Goal: Entertainment & Leisure: Consume media (video, audio)

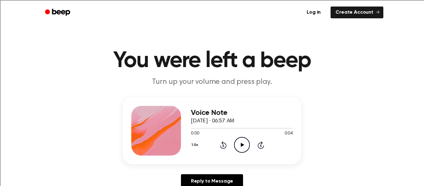
click at [238, 144] on icon "Play Audio" at bounding box center [242, 145] width 16 height 16
click at [240, 145] on icon "Play Audio" at bounding box center [242, 145] width 16 height 16
click at [245, 136] on div "0:00 0:04" at bounding box center [242, 133] width 102 height 7
click at [242, 148] on icon "Play Audio" at bounding box center [242, 145] width 16 height 16
click at [230, 143] on div "1.0x Rewind 5 seconds Play Audio Skip 5 seconds" at bounding box center [242, 145] width 102 height 16
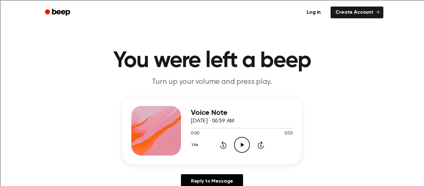
click at [238, 144] on icon "Play Audio" at bounding box center [242, 145] width 16 height 16
click at [240, 141] on icon "Play Audio" at bounding box center [242, 145] width 16 height 16
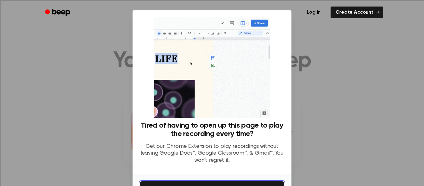
click at [238, 181] on button "Get It Now" at bounding box center [212, 188] width 144 height 14
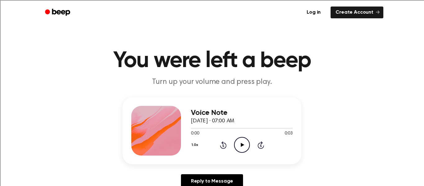
click at [235, 137] on div "0:00 0:03" at bounding box center [242, 133] width 102 height 7
click at [244, 148] on icon "Play Audio" at bounding box center [242, 145] width 16 height 16
